Goal: Task Accomplishment & Management: Manage account settings

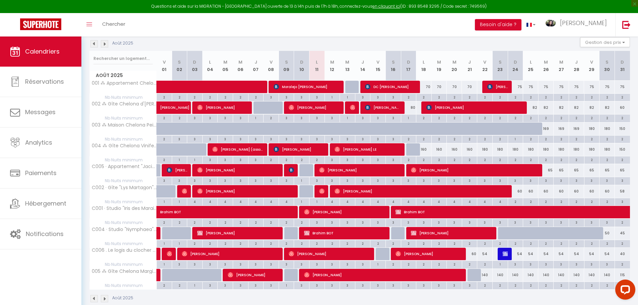
scroll to position [101, 0]
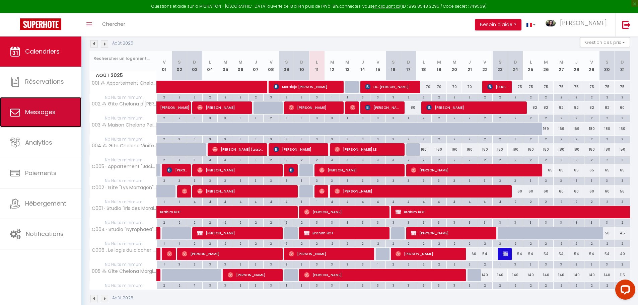
click at [52, 109] on span "Messages" at bounding box center [40, 112] width 30 height 8
select select "message"
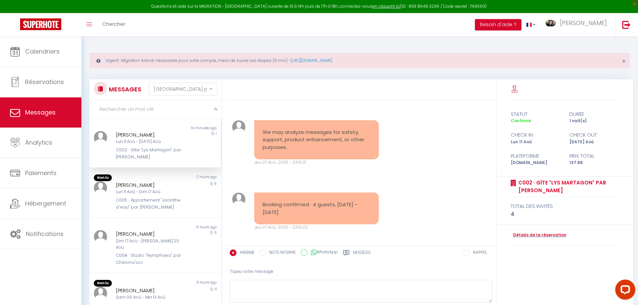
scroll to position [2184, 0]
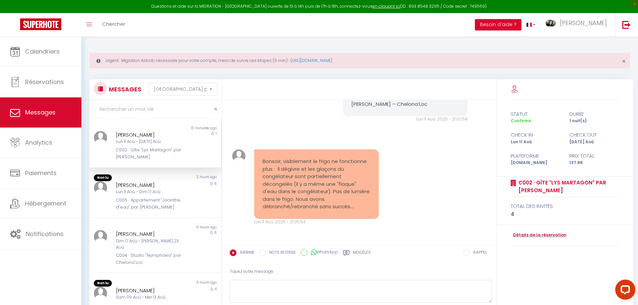
click at [146, 142] on div "Lun 11 Aoû - [DATE] Aoû" at bounding box center [150, 142] width 68 height 6
click at [298, 291] on textarea at bounding box center [361, 291] width 262 height 23
paste textarea "[PERSON_NAME] [prénom], Je suis vraiment désolée pour ce désagrément, surtout l…"
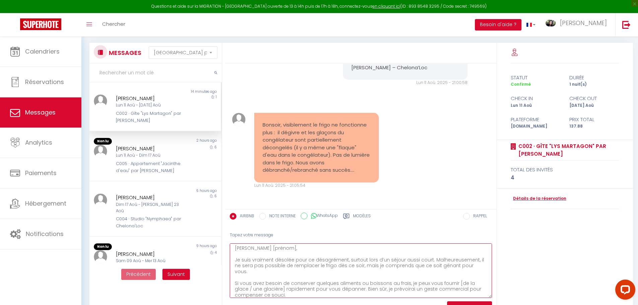
scroll to position [0, 0]
drag, startPoint x: 489, startPoint y: 265, endPoint x: 493, endPoint y: 321, distance: 56.1
click at [493, 269] on html "Questions et aide sur la MIGRATION - [GEOGRAPHIC_DATA] ouverte de 13 à 14h puis…" at bounding box center [319, 115] width 638 height 305
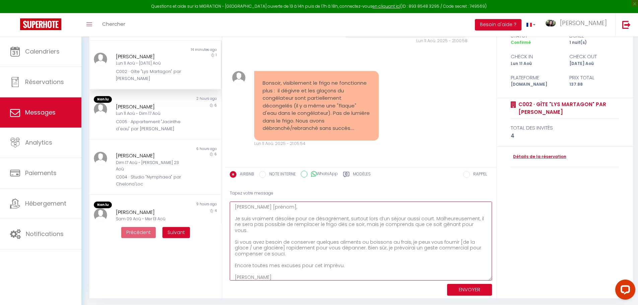
scroll to position [80, 0]
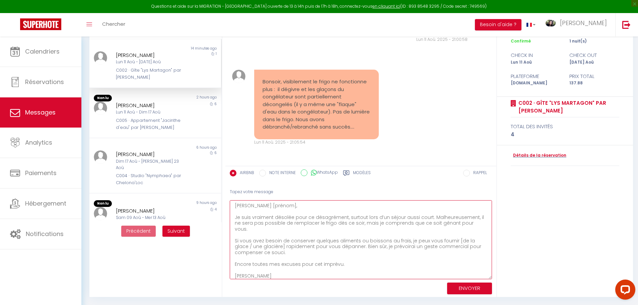
drag, startPoint x: 283, startPoint y: 207, endPoint x: 254, endPoint y: 204, distance: 29.3
click at [254, 204] on textarea "[PERSON_NAME] [prénom], Je suis vraiment désolée pour ce désagrément, surtout l…" at bounding box center [361, 239] width 262 height 79
drag, startPoint x: 426, startPoint y: 218, endPoint x: 402, endPoint y: 218, distance: 23.8
click at [402, 217] on textarea "[PERSON_NAME] [PERSON_NAME], Je suis vraiment désolée pour ce désagrément, surt…" at bounding box center [361, 239] width 262 height 79
click at [438, 217] on textarea "[PERSON_NAME] [PERSON_NAME], Je suis vraiment désolée pour ce désagrément, surt…" at bounding box center [361, 239] width 262 height 79
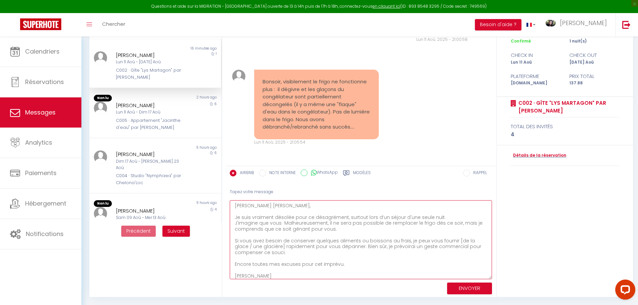
click at [282, 223] on textarea "[PERSON_NAME] [PERSON_NAME], Je suis vraiment désolée pour ce désagrément, surt…" at bounding box center [361, 239] width 262 height 79
click at [279, 224] on textarea "[PERSON_NAME] [PERSON_NAME], Je suis vraiment désolée pour ce désagrément, surt…" at bounding box center [361, 239] width 262 height 79
click at [335, 225] on textarea "[PERSON_NAME] [PERSON_NAME], Je suis vraiment désolée pour ce désagrément, surt…" at bounding box center [361, 239] width 262 height 79
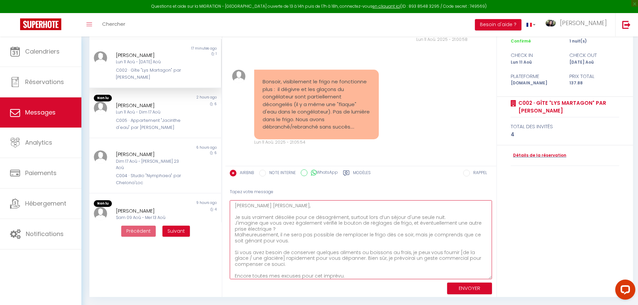
scroll to position [14, 0]
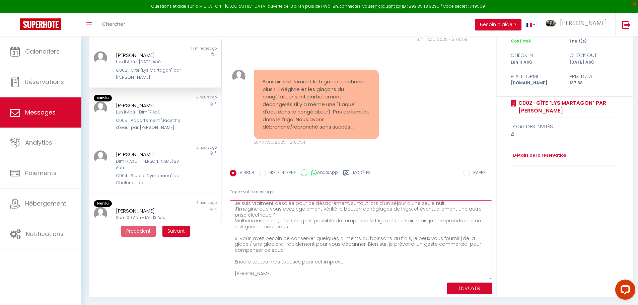
drag, startPoint x: 405, startPoint y: 237, endPoint x: 271, endPoint y: 244, distance: 134.6
click at [271, 244] on textarea "[PERSON_NAME] [PERSON_NAME], Je suis vraiment désolée pour ce désagrément, surt…" at bounding box center [361, 239] width 262 height 79
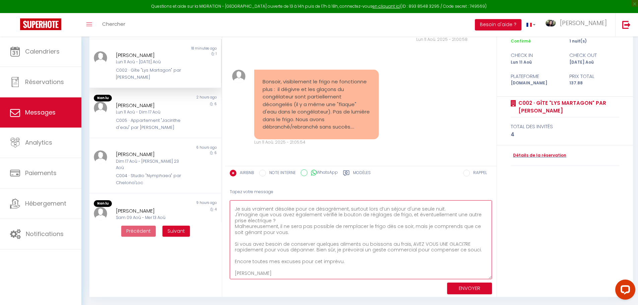
scroll to position [8, 0]
drag, startPoint x: 405, startPoint y: 242, endPoint x: 464, endPoint y: 243, distance: 58.3
click at [464, 243] on textarea "[PERSON_NAME] [PERSON_NAME], Je suis vraiment désolée pour ce désagrément, surt…" at bounding box center [361, 239] width 262 height 79
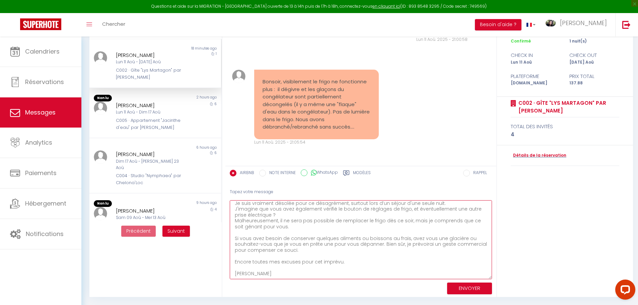
click at [378, 244] on textarea "[PERSON_NAME] [PERSON_NAME], Je suis vraiment désolée pour ce désagrément, surt…" at bounding box center [361, 239] width 262 height 79
drag, startPoint x: 382, startPoint y: 245, endPoint x: 389, endPoint y: 252, distance: 9.5
click at [389, 252] on textarea "[PERSON_NAME] [PERSON_NAME], Je suis vraiment désolée pour ce désagrément, surt…" at bounding box center [361, 239] width 262 height 79
click at [339, 263] on textarea "[PERSON_NAME] [PERSON_NAME], Je suis vraiment désolée pour ce désagrément, surt…" at bounding box center [361, 239] width 262 height 79
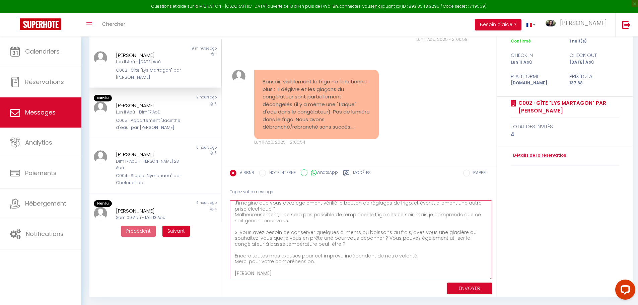
scroll to position [0, 0]
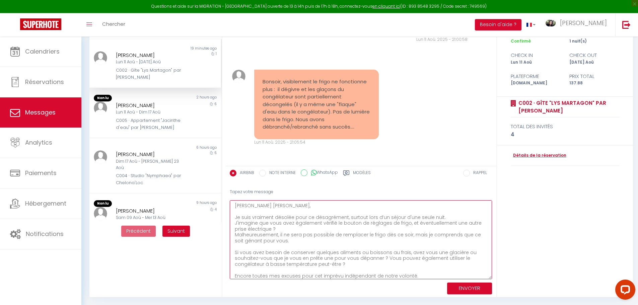
drag, startPoint x: 262, startPoint y: 273, endPoint x: 228, endPoint y: 195, distance: 84.8
click at [228, 195] on div "Tapez votre message [PERSON_NAME] [PERSON_NAME], Je suis vraiment désolée pour …" at bounding box center [361, 240] width 271 height 113
paste textarea "d’autant plus lors d’un séjour d’une seule nuit. Avez-vous déjà vérifié le bout…"
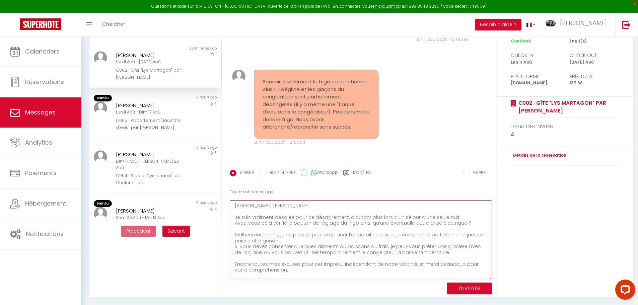
drag, startPoint x: 271, startPoint y: 224, endPoint x: 261, endPoint y: 224, distance: 10.7
click at [261, 224] on textarea "[PERSON_NAME] [PERSON_NAME], Je suis vraiment désolée pour ce désagrément, d’au…" at bounding box center [361, 239] width 262 height 79
click at [326, 223] on textarea "[PERSON_NAME] [PERSON_NAME], Je suis vraiment désolée pour ce désagrément, d’au…" at bounding box center [361, 239] width 262 height 79
drag, startPoint x: 389, startPoint y: 223, endPoint x: 398, endPoint y: 223, distance: 9.1
click at [398, 223] on textarea "[PERSON_NAME] [PERSON_NAME], Je suis vraiment désolée pour ce désagrément, d’au…" at bounding box center [361, 239] width 262 height 79
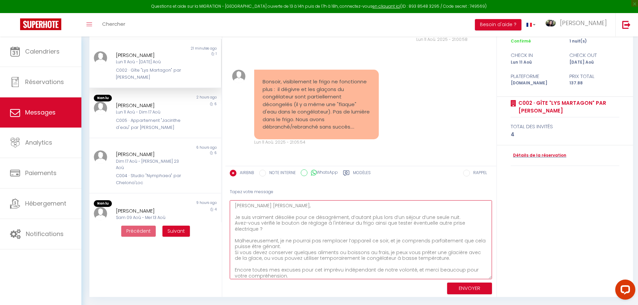
click at [432, 223] on textarea "[PERSON_NAME] [PERSON_NAME], Je suis vraiment désolée pour ce désagrément, d’au…" at bounding box center [361, 239] width 262 height 79
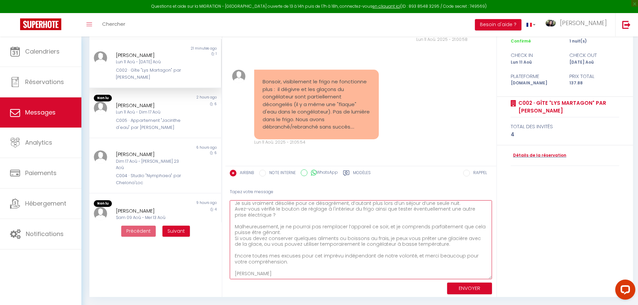
drag, startPoint x: 384, startPoint y: 238, endPoint x: 254, endPoint y: 247, distance: 129.9
click at [254, 247] on textarea "[PERSON_NAME] [PERSON_NAME], Je suis vraiment désolée pour ce désagrément, d’au…" at bounding box center [361, 239] width 262 height 79
paste textarea "avez vous une glacière ou souhaitez-vous que je vous en prête une pour vous dép…"
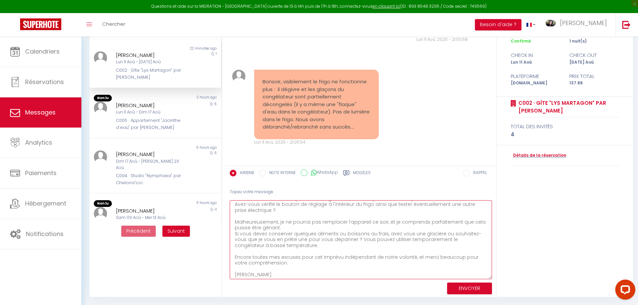
scroll to position [20, 0]
drag, startPoint x: 376, startPoint y: 238, endPoint x: 384, endPoint y: 240, distance: 7.6
click at [376, 238] on textarea "[PERSON_NAME] [PERSON_NAME], Je suis vraiment désolée pour ce désagrément, d’au…" at bounding box center [361, 239] width 262 height 79
type textarea "[PERSON_NAME] [PERSON_NAME], Je suis vraiment désolée pour ce désagrément, d’au…"
click at [469, 286] on button "ENVOYER" at bounding box center [469, 289] width 45 height 12
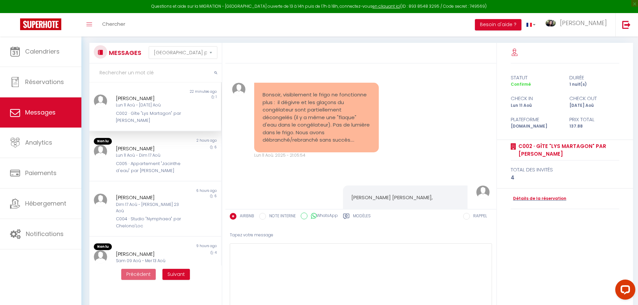
scroll to position [2445, 0]
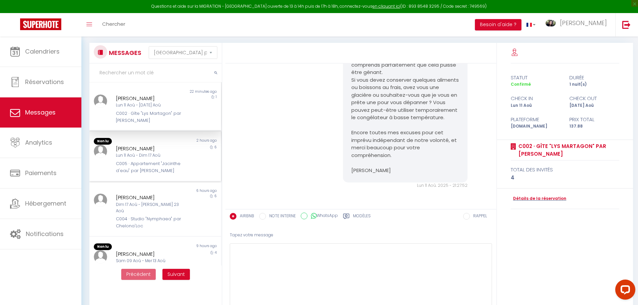
click at [154, 166] on div "C005 · Appartement "Jacinthe d'eau" par [PERSON_NAME]" at bounding box center [150, 168] width 68 height 14
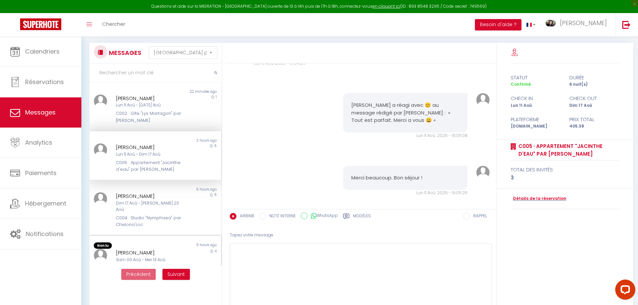
click at [161, 249] on div "[PERSON_NAME]" at bounding box center [150, 253] width 68 height 8
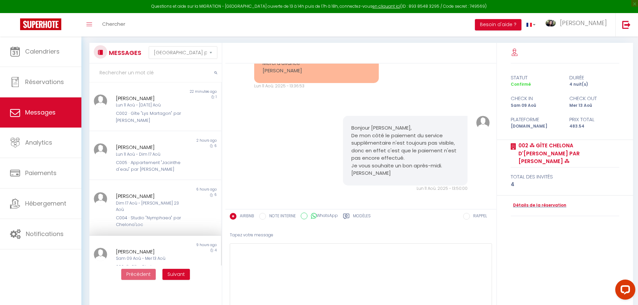
scroll to position [2171, 0]
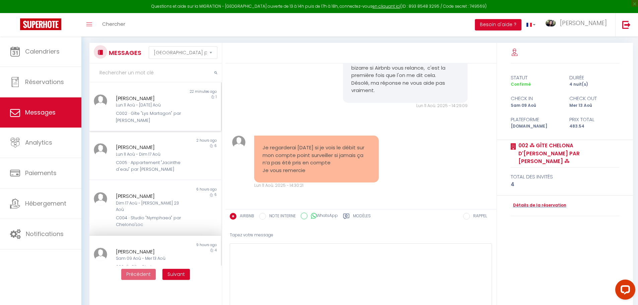
click at [139, 108] on div "Lun 11 Aoû - [DATE] Aoû" at bounding box center [150, 105] width 68 height 6
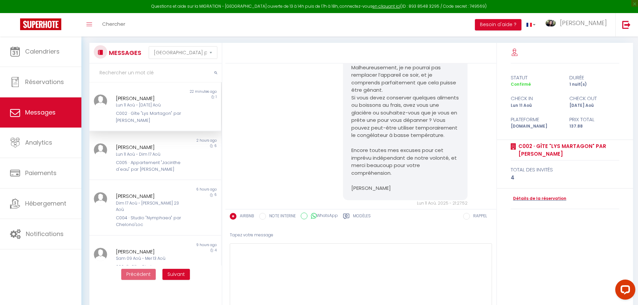
scroll to position [2445, 0]
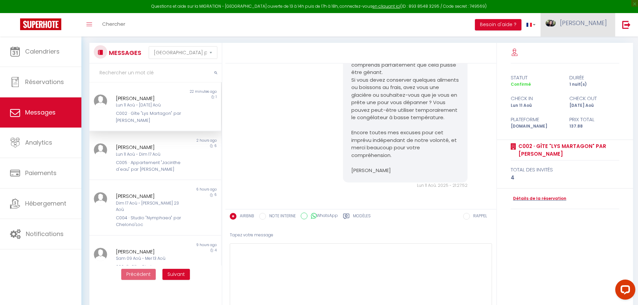
click at [556, 25] on img at bounding box center [551, 23] width 10 height 7
click at [577, 46] on link "Paramètres" at bounding box center [589, 46] width 50 height 11
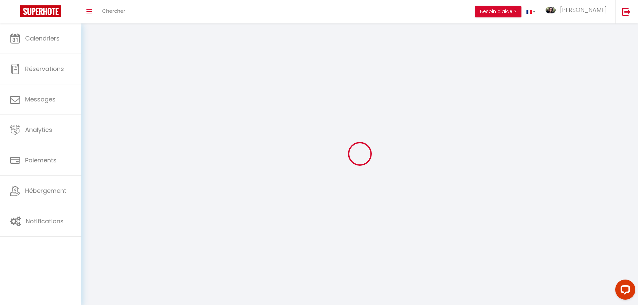
type input "[PERSON_NAME]"
type input "GRESSIER"
type input "0642566964"
type input "7 chez minier"
type input "33820"
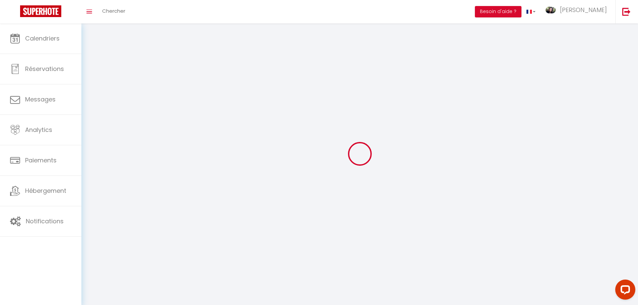
type input "[GEOGRAPHIC_DATA]"
type input "nfWDSgFAoKaOGzsFPlfJoXycJ"
type input "y9sSkvQkKeonF3tqZuUln1Q4V"
type input "[URL][DOMAIN_NAME]"
select select "28"
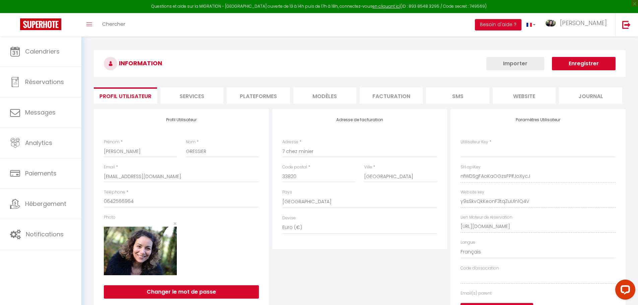
type input "nfWDSgFAoKaOGzsFPlfJoXycJ"
type input "y9sSkvQkKeonF3tqZuUln1Q4V"
type input "[URL][DOMAIN_NAME]"
select select "fr"
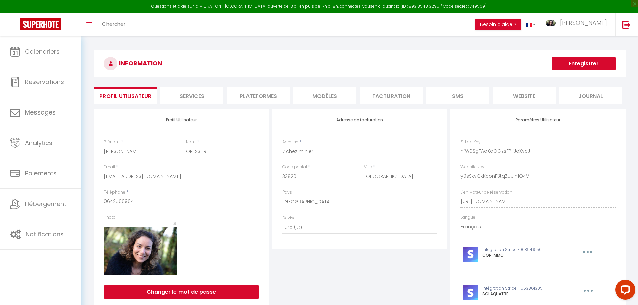
click at [243, 96] on li "Plateformes" at bounding box center [258, 95] width 63 height 16
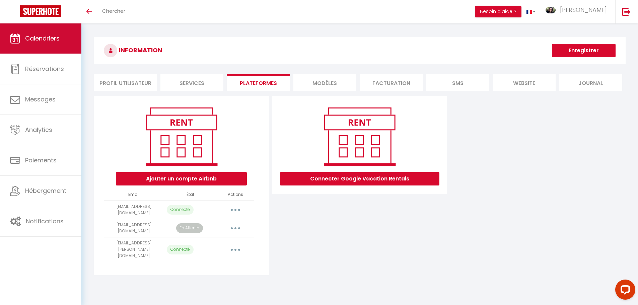
click at [56, 37] on span "Calendriers" at bounding box center [42, 38] width 35 height 8
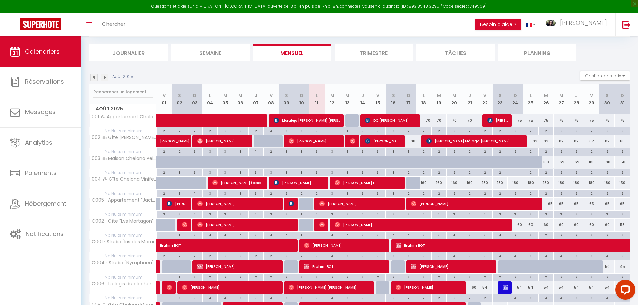
scroll to position [101, 0]
